Goal: Information Seeking & Learning: Learn about a topic

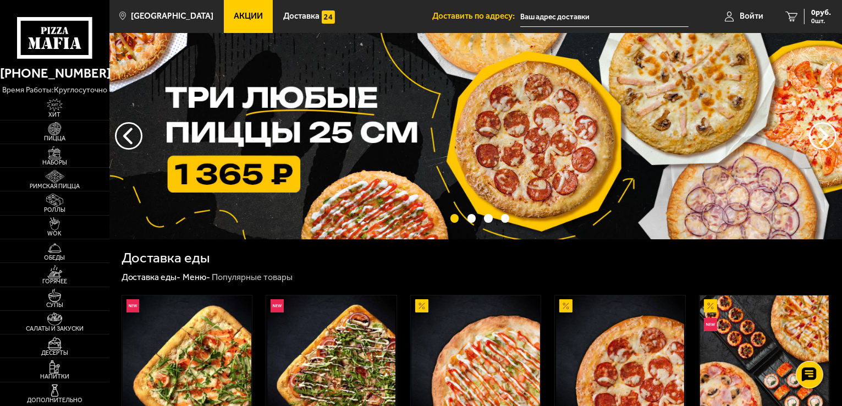
click at [234, 15] on span "Акции" at bounding box center [248, 16] width 29 height 8
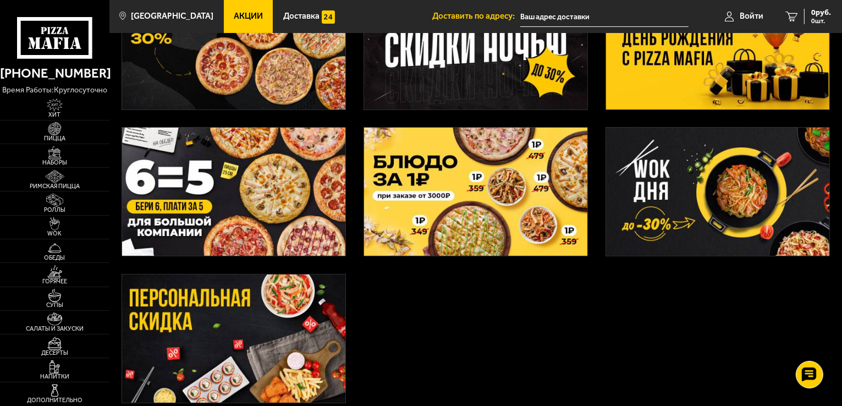
scroll to position [275, 0]
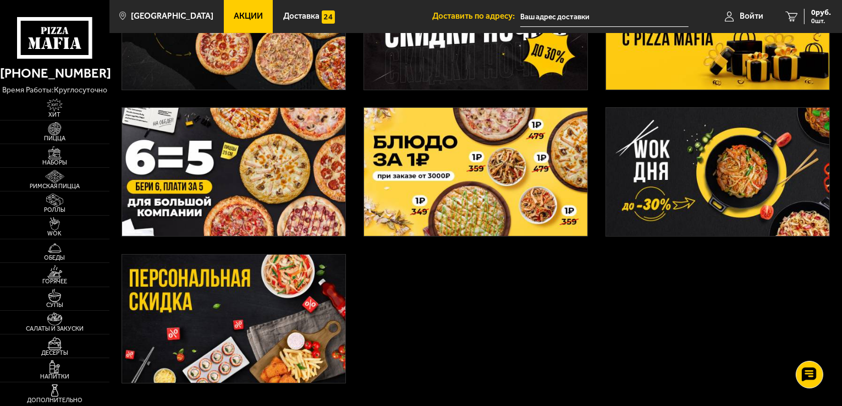
click at [484, 193] on img at bounding box center [475, 172] width 223 height 128
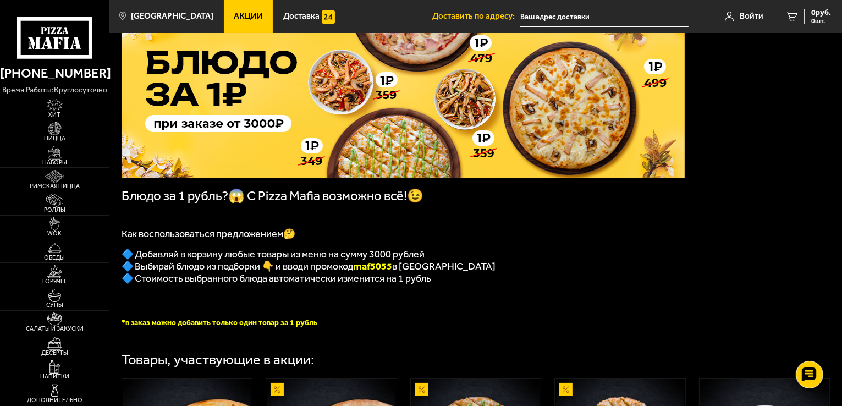
scroll to position [110, 0]
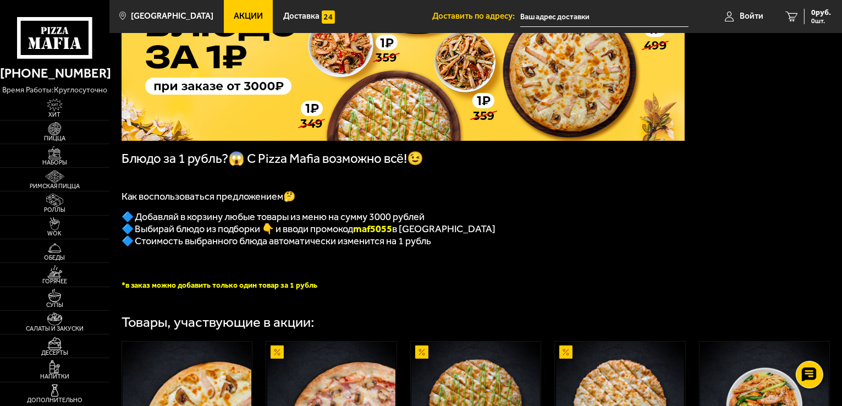
click at [234, 16] on span "Акции" at bounding box center [248, 16] width 29 height 8
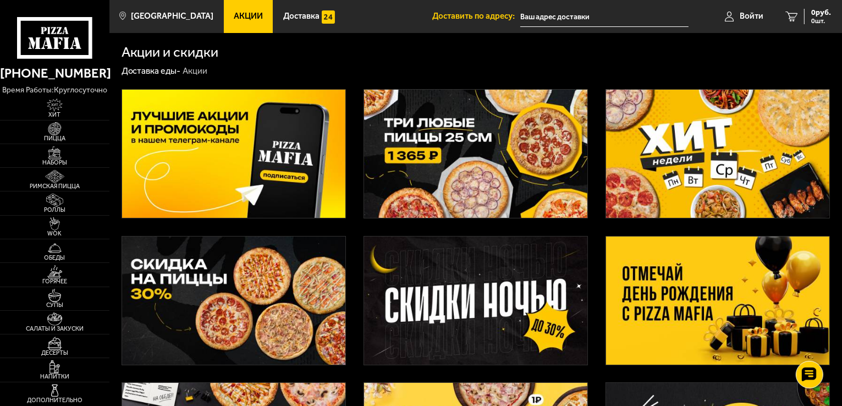
click at [704, 176] on img at bounding box center [717, 154] width 223 height 128
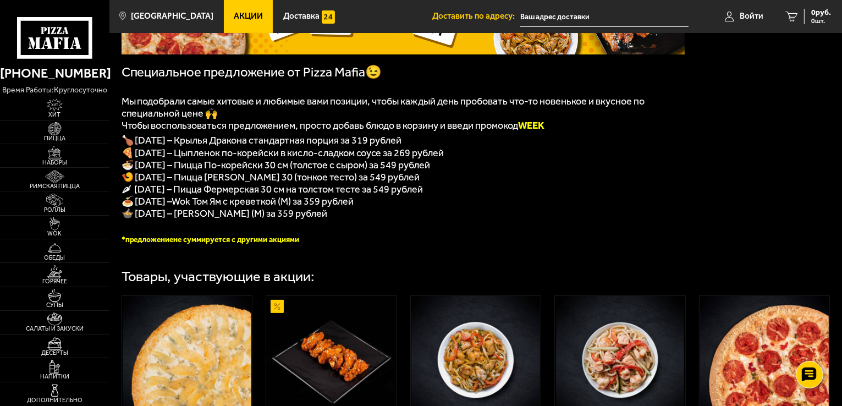
scroll to position [220, 0]
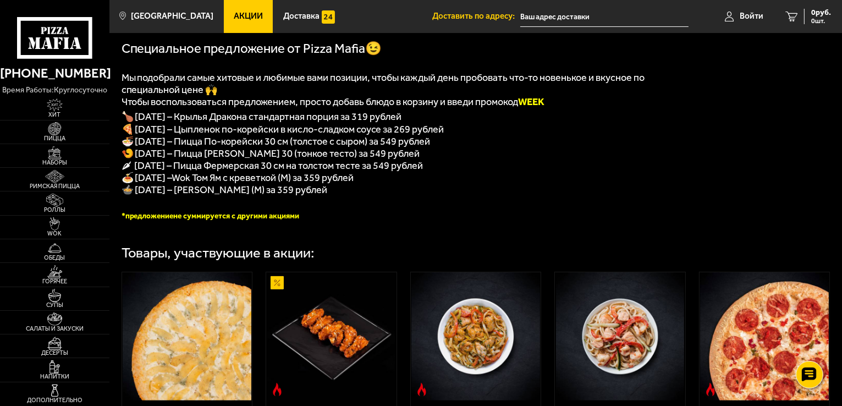
click at [234, 15] on span "Акции" at bounding box center [248, 16] width 29 height 8
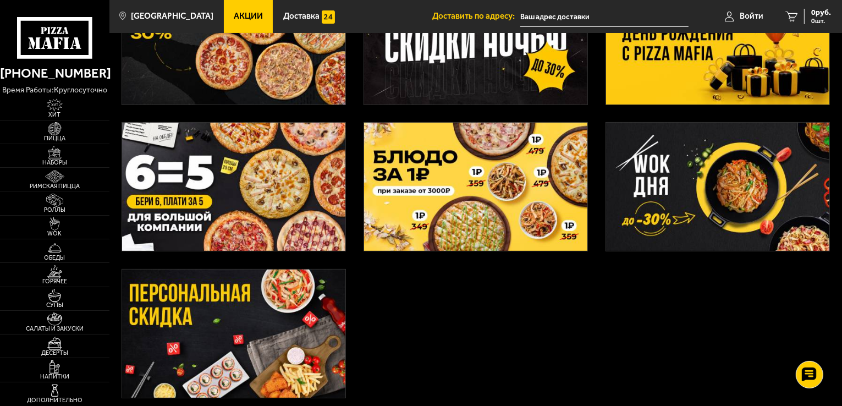
scroll to position [275, 0]
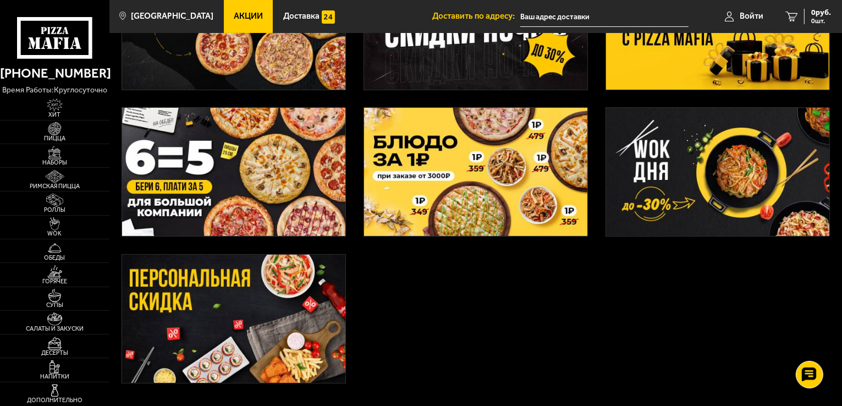
click at [456, 211] on img at bounding box center [475, 172] width 223 height 128
